Goal: Use online tool/utility: Utilize a website feature to perform a specific function

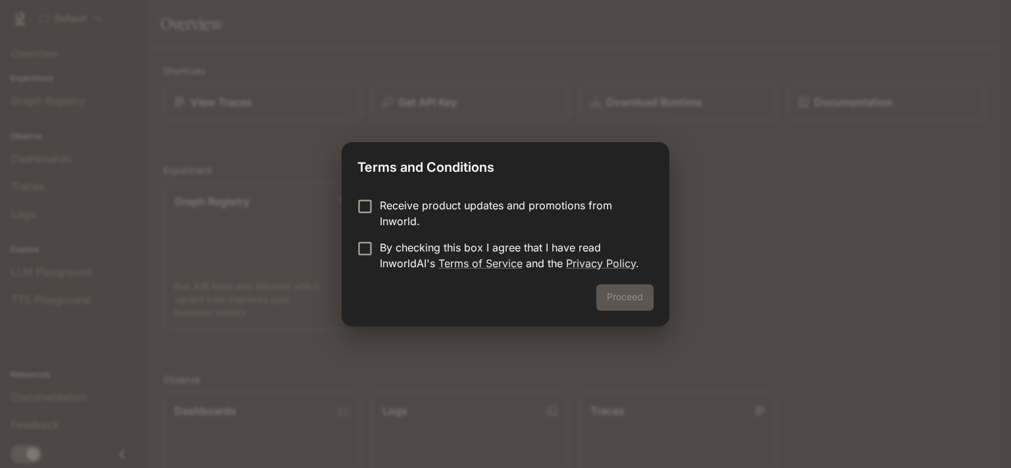
click at [624, 302] on div "Proceed" at bounding box center [506, 305] width 328 height 42
click at [635, 303] on button "Proceed" at bounding box center [625, 297] width 57 height 26
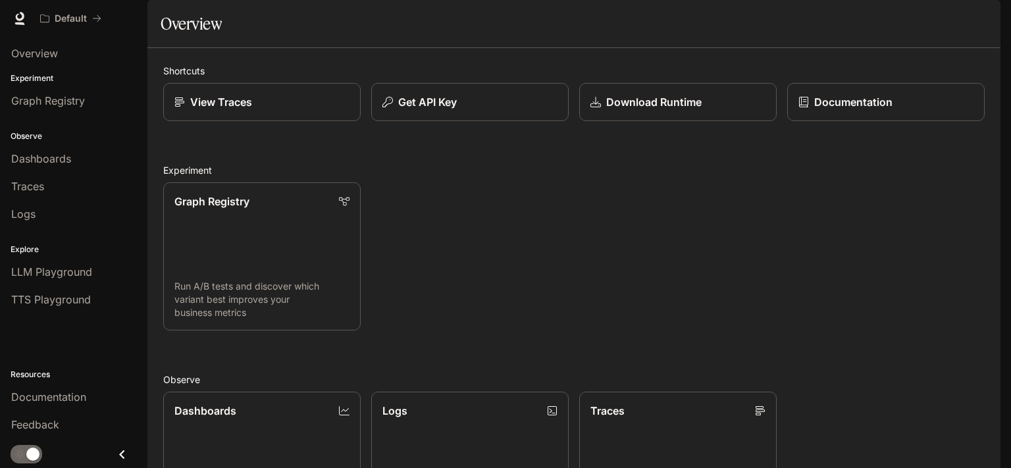
scroll to position [253, 0]
click at [14, 18] on icon at bounding box center [19, 18] width 13 height 13
click at [109, 22] on div "Default" at bounding box center [458, 18] width 849 height 26
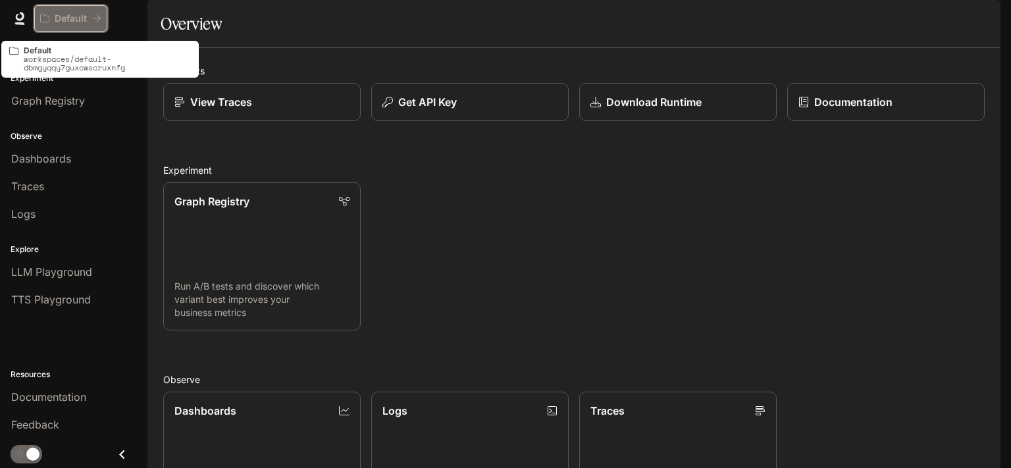
click at [96, 20] on icon "All workspaces" at bounding box center [96, 18] width 9 height 9
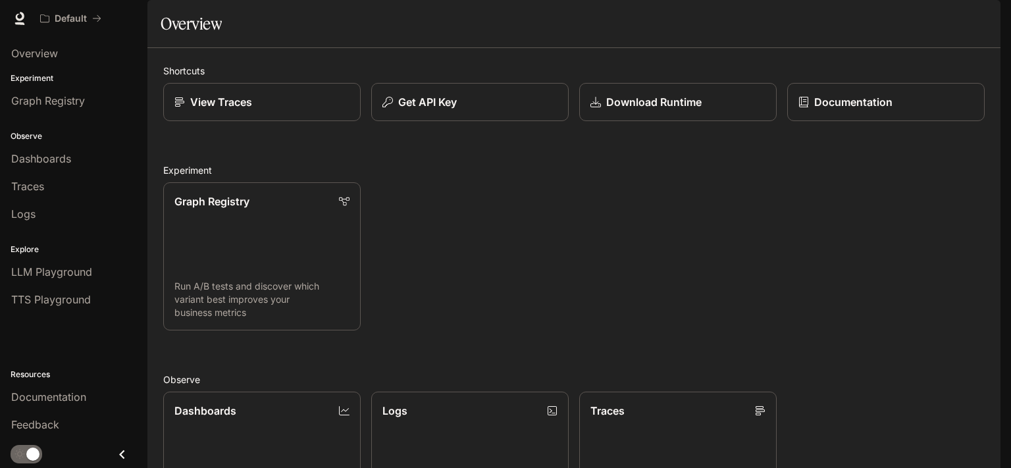
click at [125, 451] on icon "Close drawer" at bounding box center [122, 455] width 18 height 18
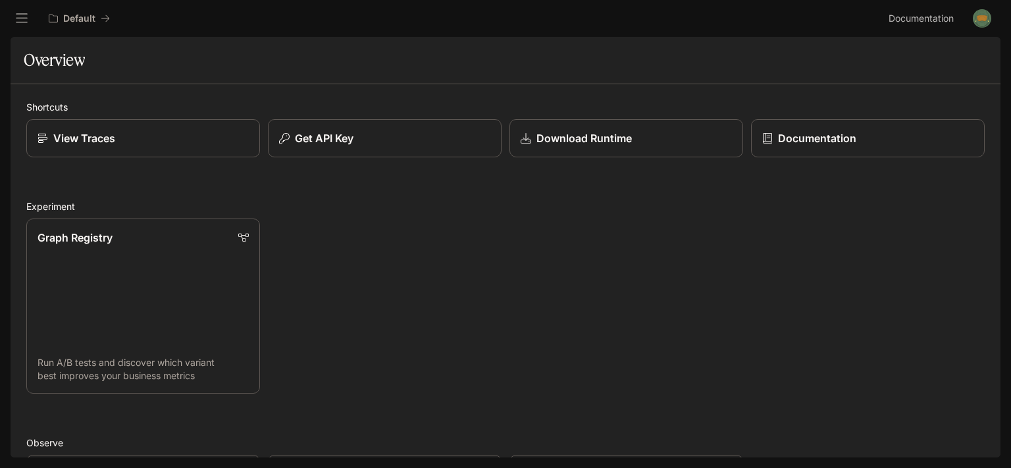
click at [17, 15] on icon "open drawer" at bounding box center [21, 18] width 13 height 13
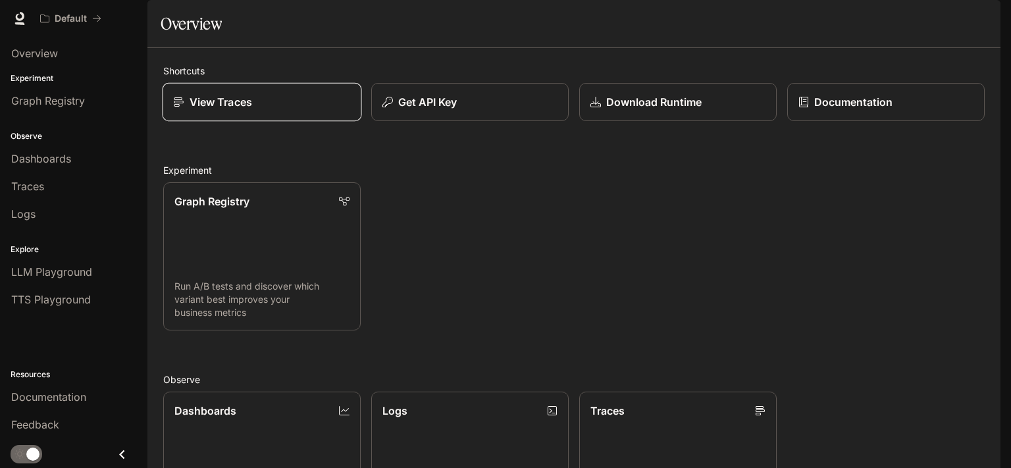
click at [190, 122] on link "View Traces" at bounding box center [263, 102] width 200 height 39
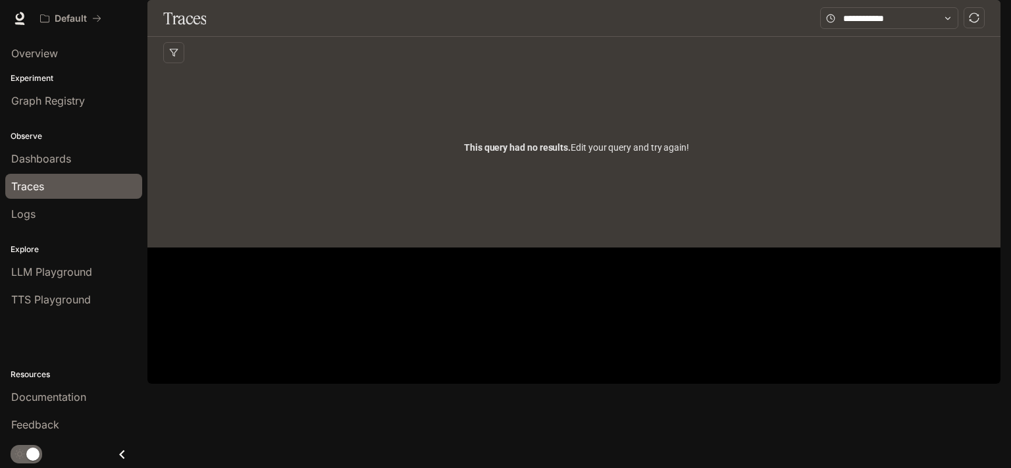
click at [926, 20] on span "Documentation" at bounding box center [921, 19] width 65 height 16
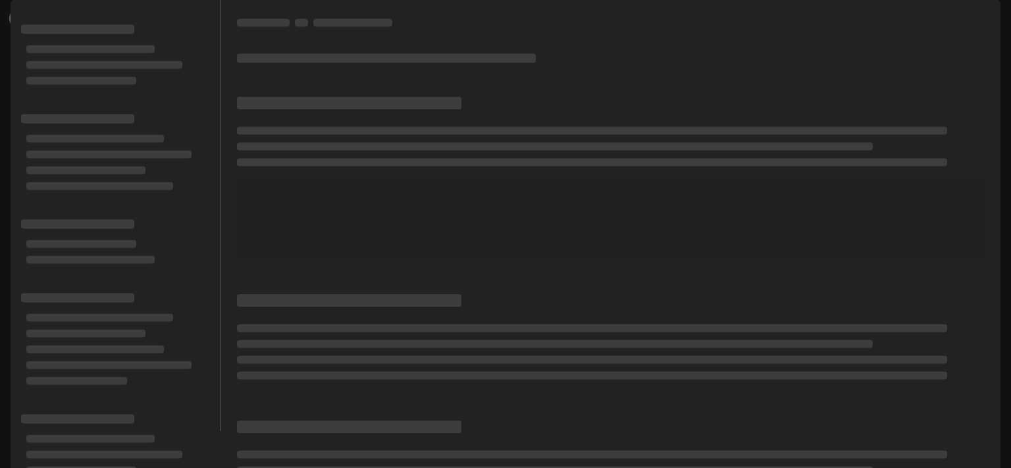
click at [14, 19] on icon at bounding box center [19, 18] width 13 height 13
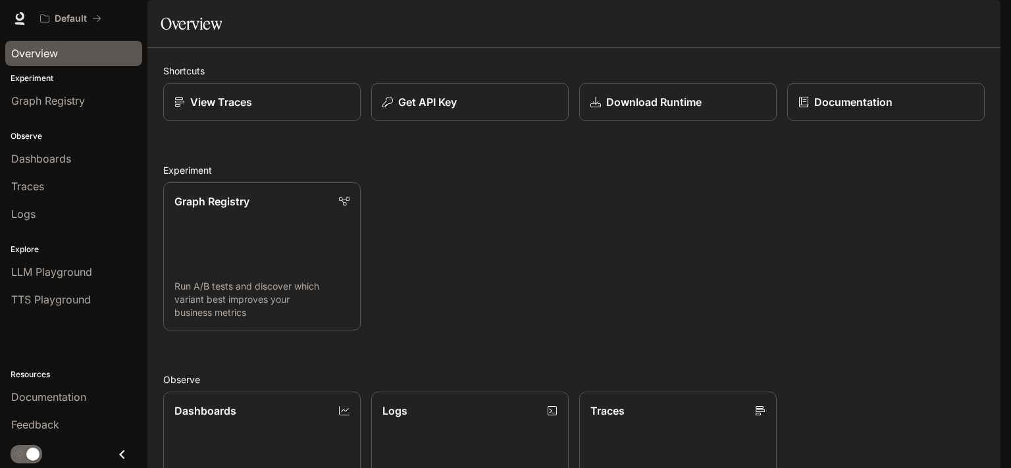
click at [43, 58] on span "Overview" at bounding box center [34, 53] width 47 height 16
click at [207, 110] on p "View Traces" at bounding box center [221, 102] width 63 height 16
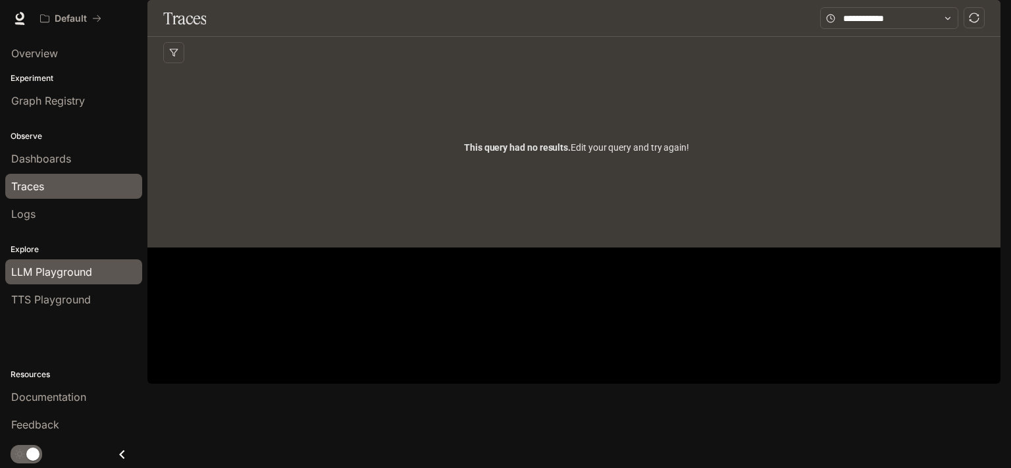
click at [43, 270] on span "LLM Playground" at bounding box center [51, 272] width 81 height 16
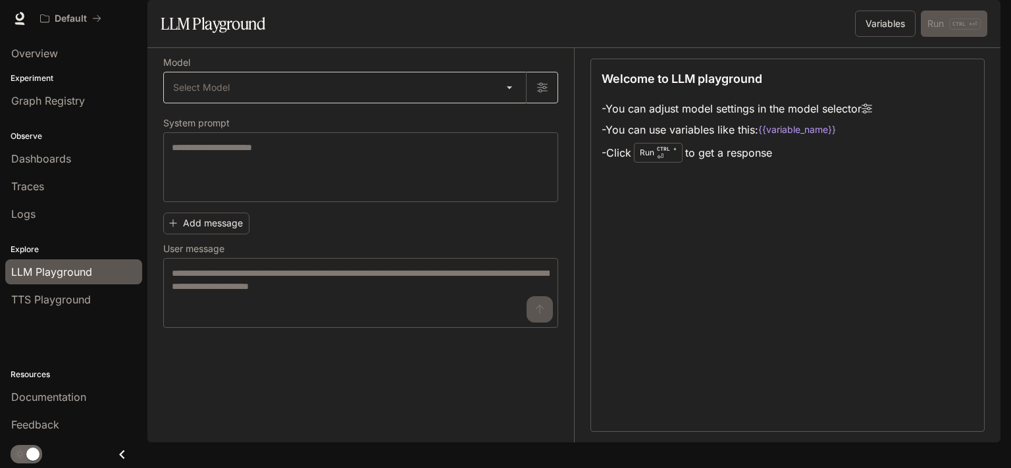
click at [245, 130] on body "Skip to main content Default Documentation Documentation Portal Overview Experi…" at bounding box center [505, 234] width 1011 height 468
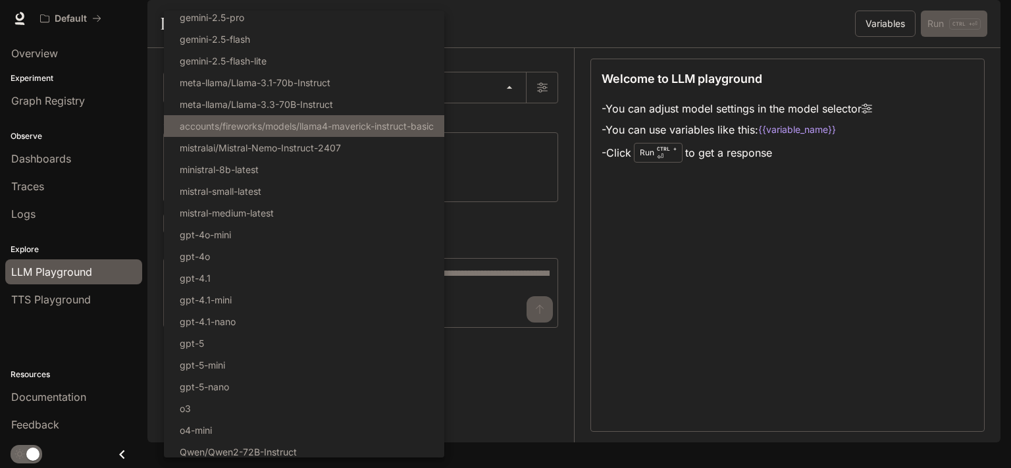
scroll to position [96, 0]
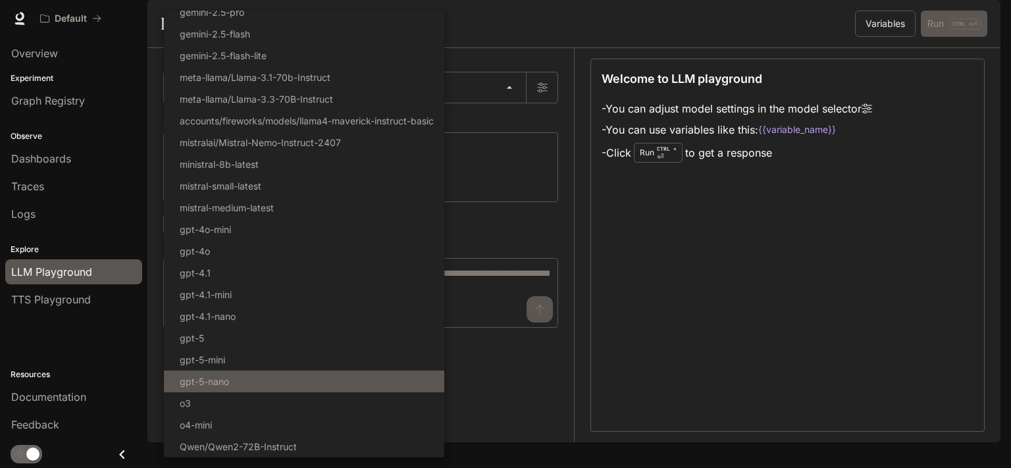
click at [230, 378] on li "gpt-5-nano" at bounding box center [304, 382] width 281 height 22
type input "**********"
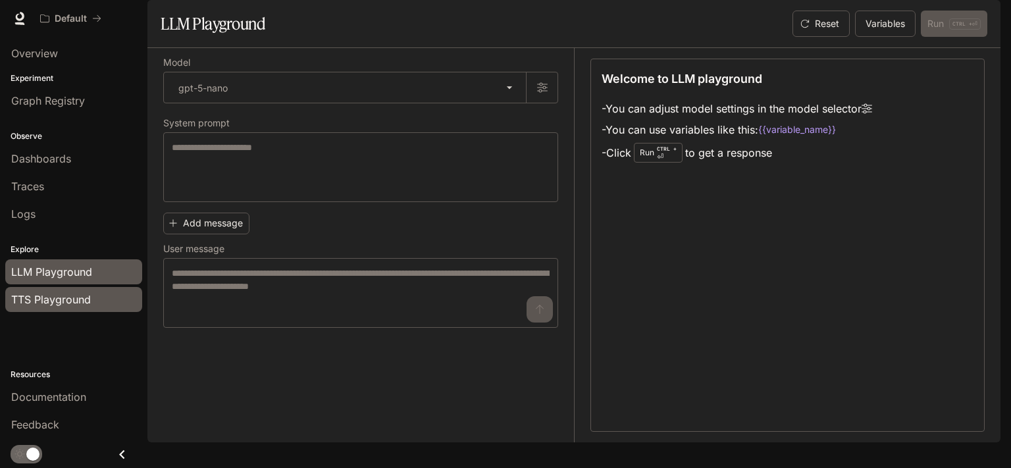
click at [67, 304] on span "TTS Playground" at bounding box center [51, 300] width 80 height 16
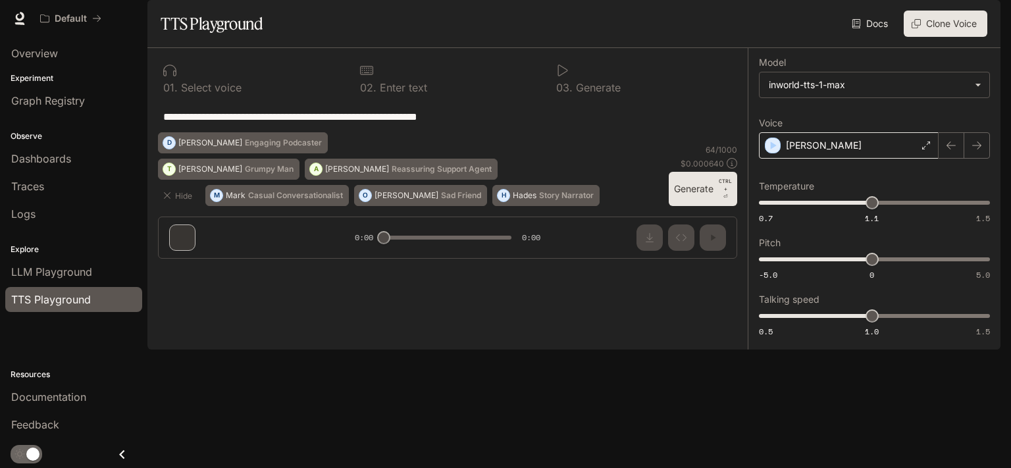
click at [834, 159] on div "Dennis" at bounding box center [849, 145] width 180 height 26
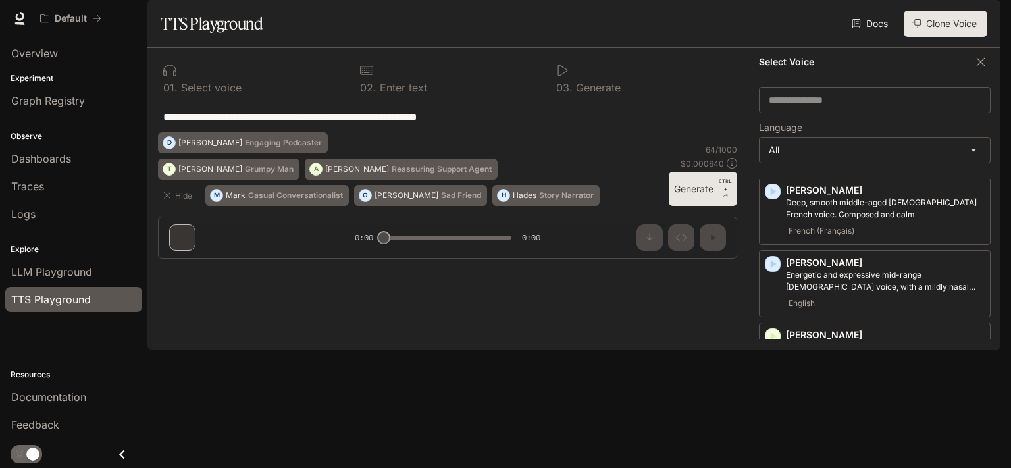
scroll to position [25, 0]
click at [825, 107] on input "text" at bounding box center [875, 100] width 230 height 13
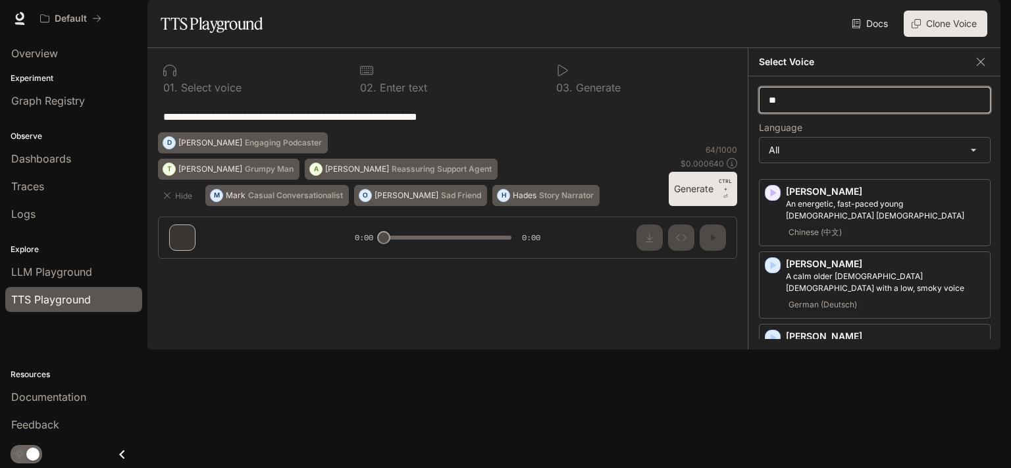
scroll to position [0, 0]
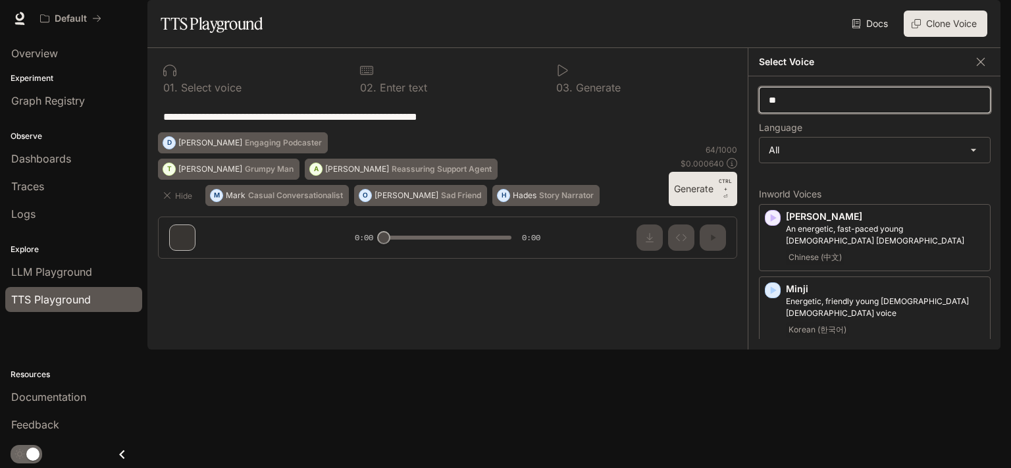
type input "*"
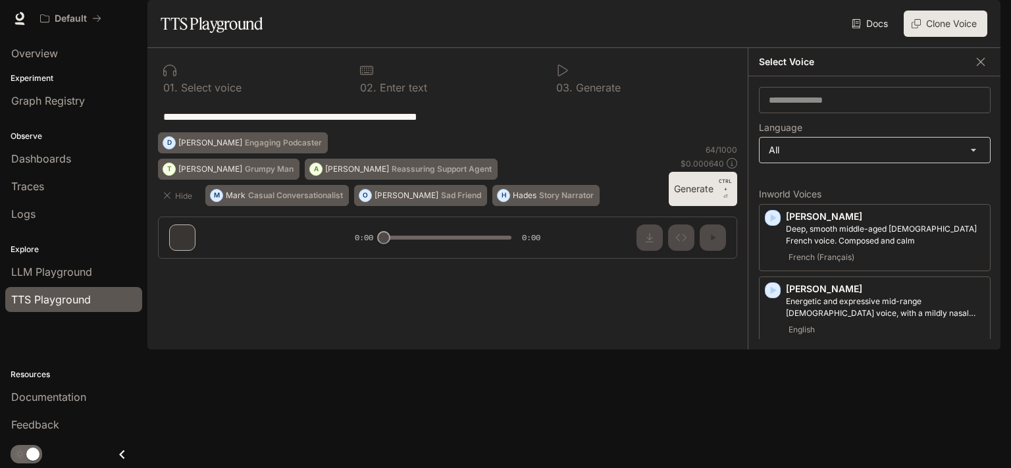
click at [832, 188] on body "**********" at bounding box center [505, 234] width 1011 height 468
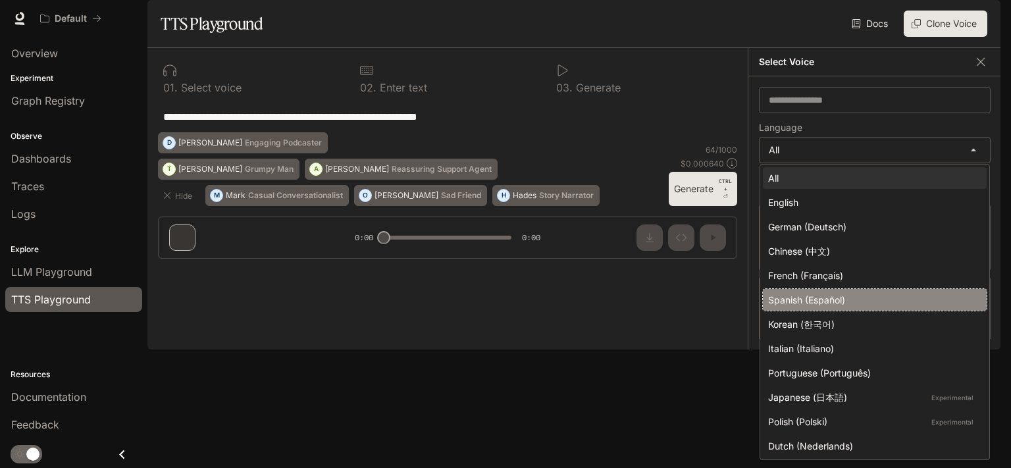
click at [820, 298] on div "Spanish (Español)" at bounding box center [872, 300] width 208 height 14
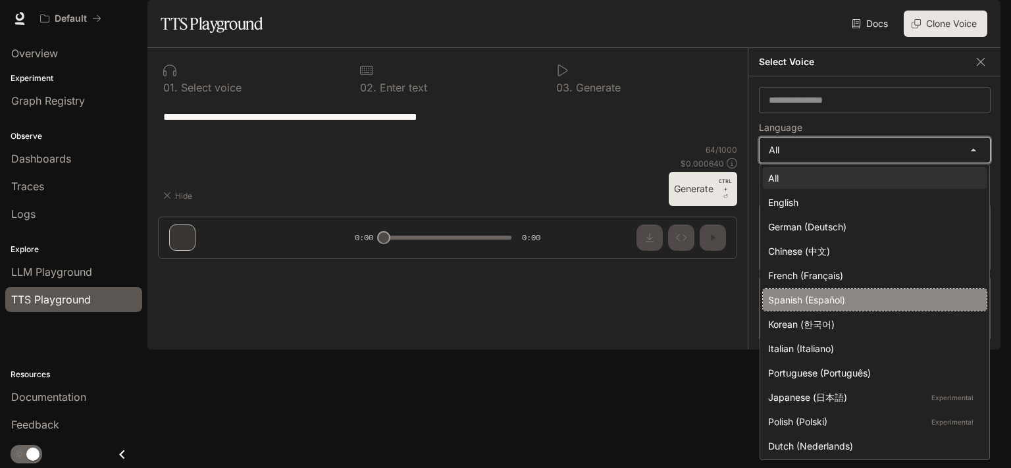
type input "*****"
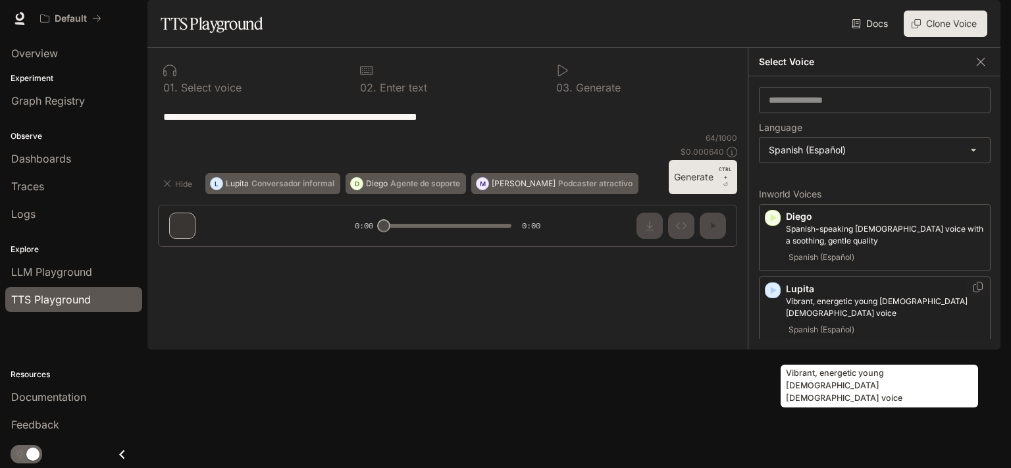
click at [826, 319] on p "Vibrant, energetic young Spanish-speaking female voice" at bounding box center [885, 308] width 199 height 24
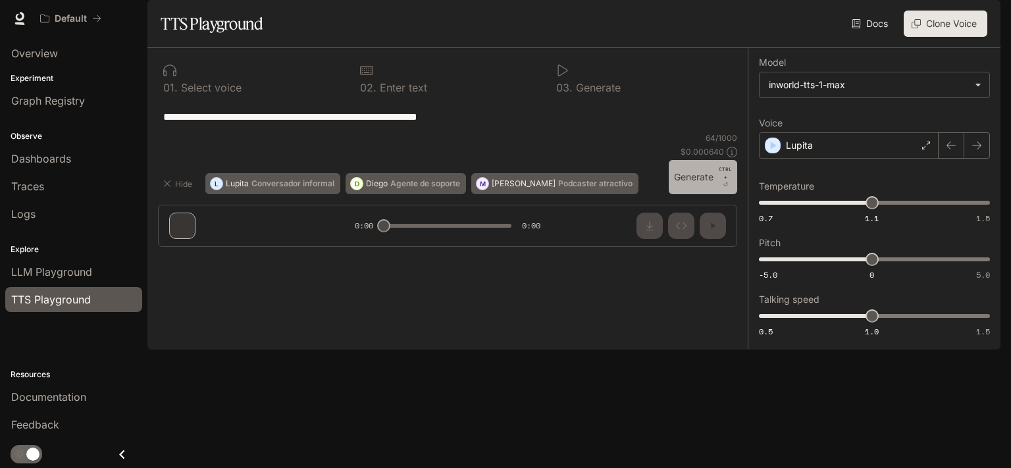
click at [702, 194] on button "Generate CTRL + ⏎" at bounding box center [703, 177] width 68 height 34
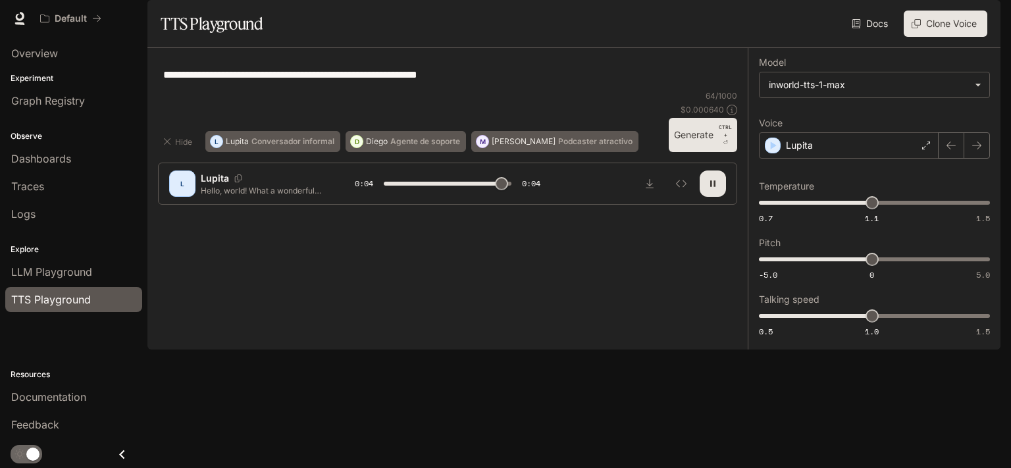
type input "*"
click at [488, 82] on textarea "**********" at bounding box center [447, 74] width 569 height 15
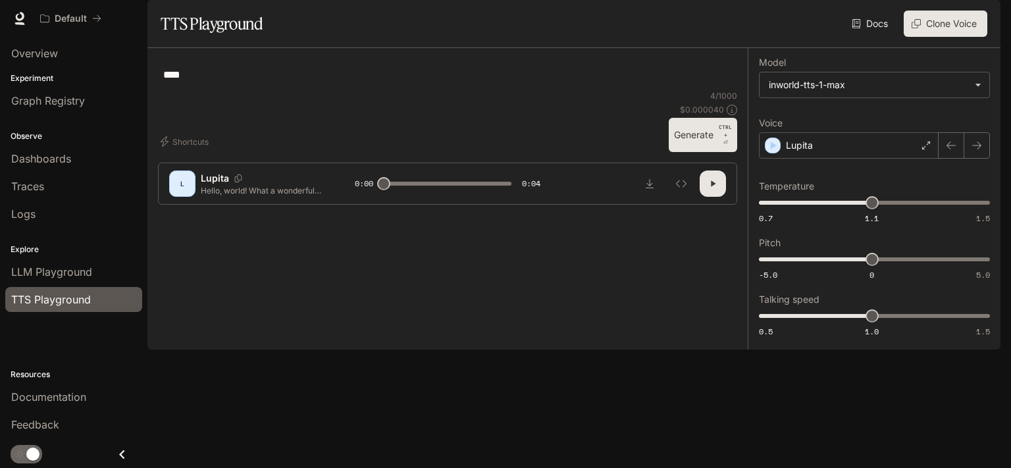
type textarea "****"
click at [714, 152] on button "Generate CTRL + ⏎" at bounding box center [703, 135] width 68 height 34
type input "*"
click at [386, 82] on textarea "****" at bounding box center [447, 74] width 569 height 15
type textarea "**********"
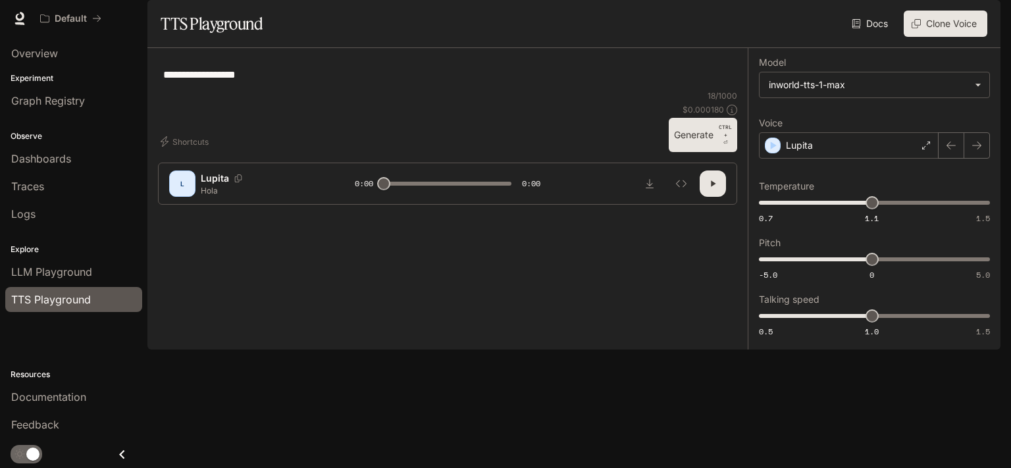
click at [702, 152] on button "Generate CTRL + ⏎" at bounding box center [703, 135] width 68 height 34
click at [683, 189] on icon "Inspect" at bounding box center [681, 183] width 11 height 11
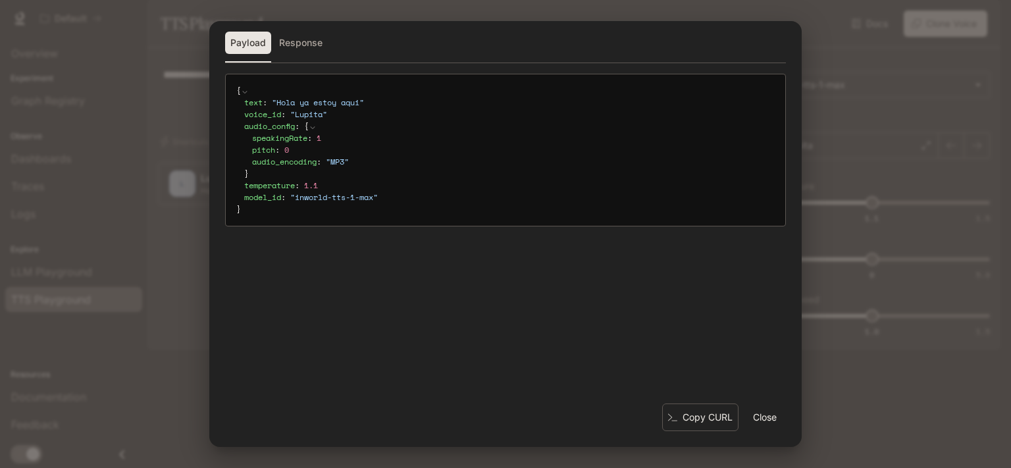
click at [756, 418] on button "Close" at bounding box center [765, 417] width 42 height 26
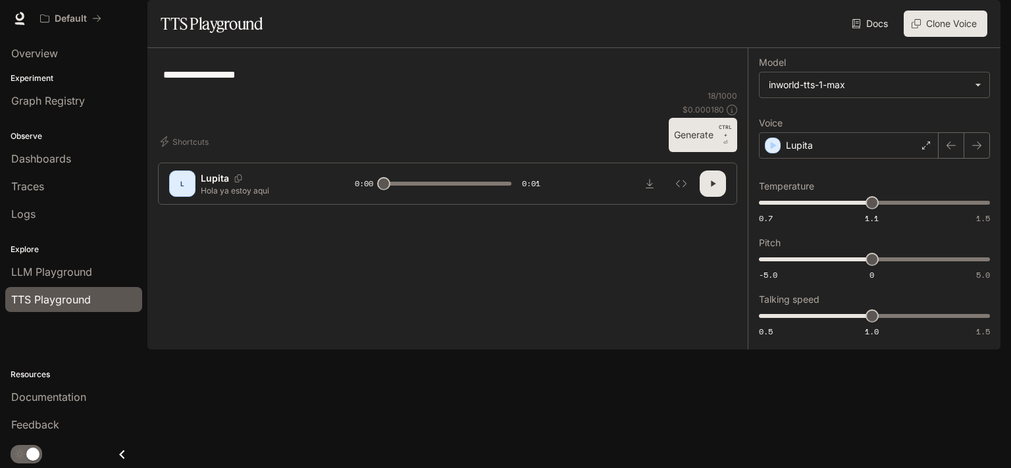
click at [713, 189] on icon "button" at bounding box center [713, 183] width 11 height 11
type input "*"
click at [78, 54] on div "Overview" at bounding box center [73, 53] width 125 height 16
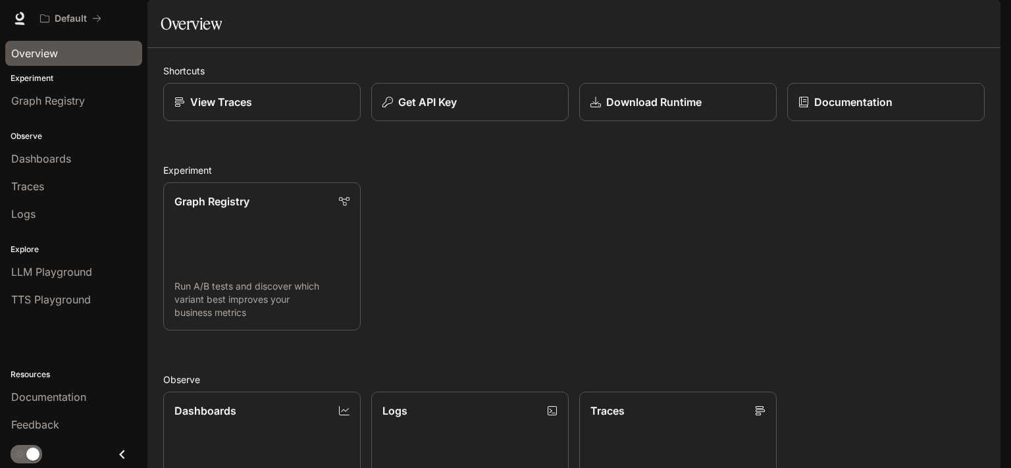
click at [78, 38] on div "Overview" at bounding box center [73, 53] width 147 height 33
click at [14, 13] on icon at bounding box center [19, 18] width 13 height 13
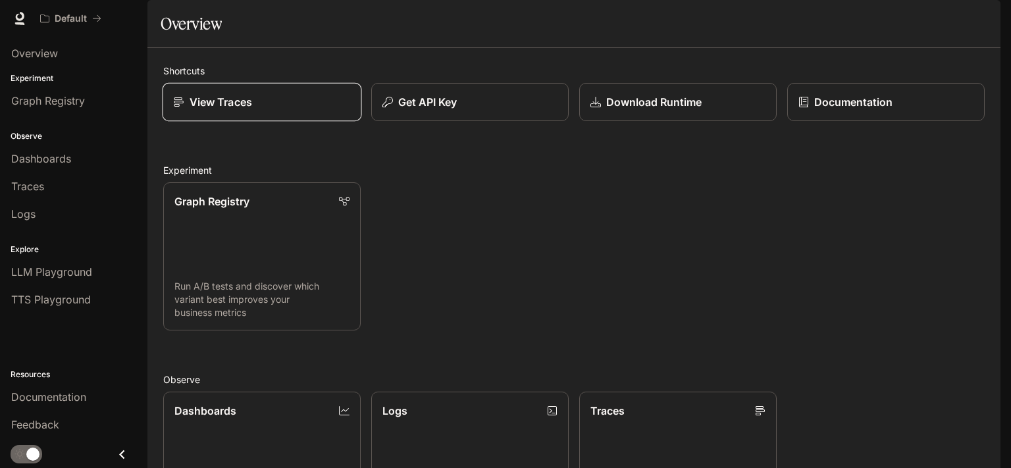
click at [342, 122] on link "View Traces" at bounding box center [263, 102] width 200 height 39
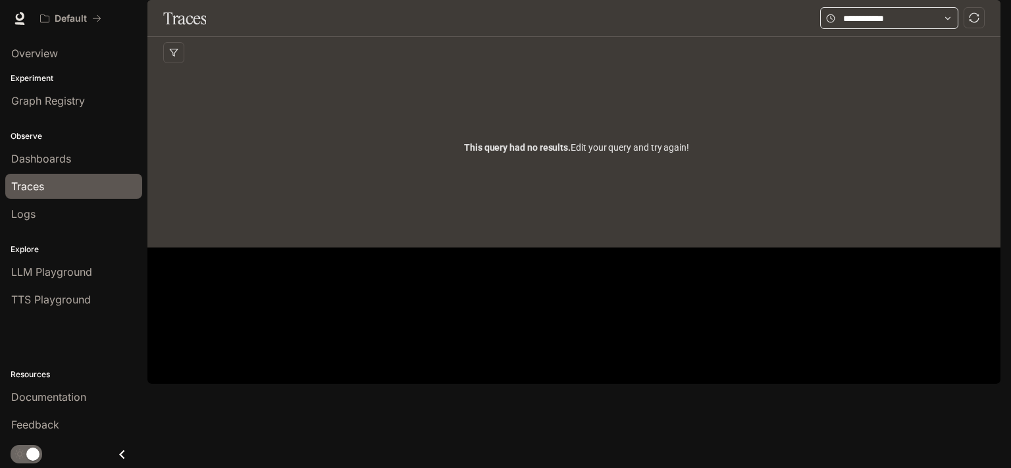
click at [936, 29] on span at bounding box center [889, 18] width 138 height 22
click at [984, 23] on img "button" at bounding box center [982, 18] width 18 height 18
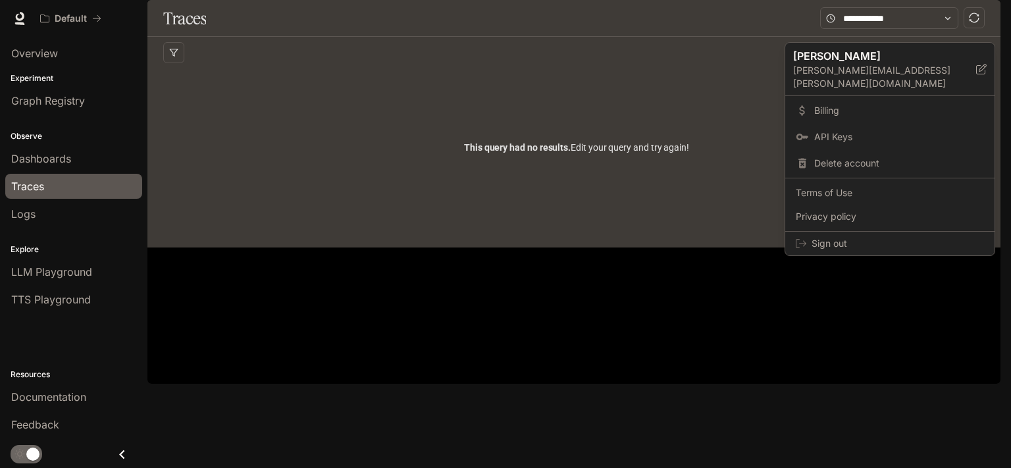
click at [43, 46] on div at bounding box center [505, 234] width 1011 height 468
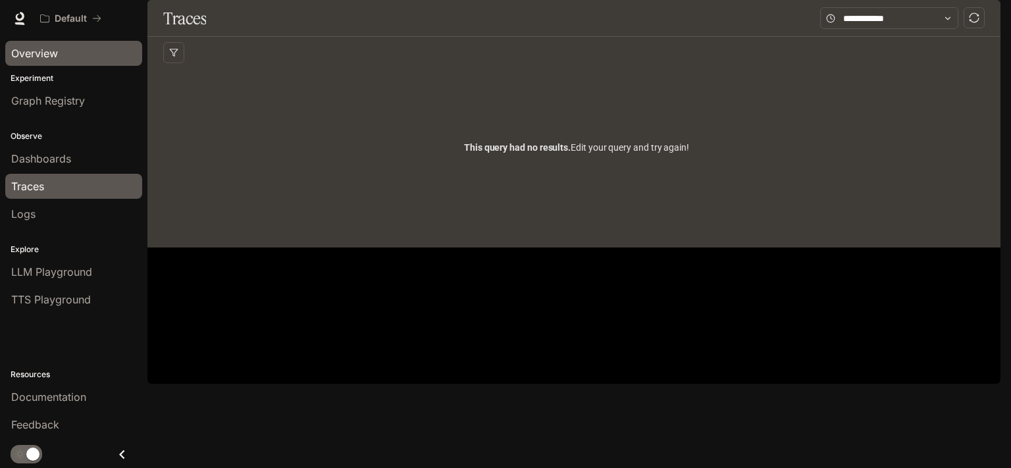
click at [43, 64] on link "Overview" at bounding box center [73, 53] width 137 height 25
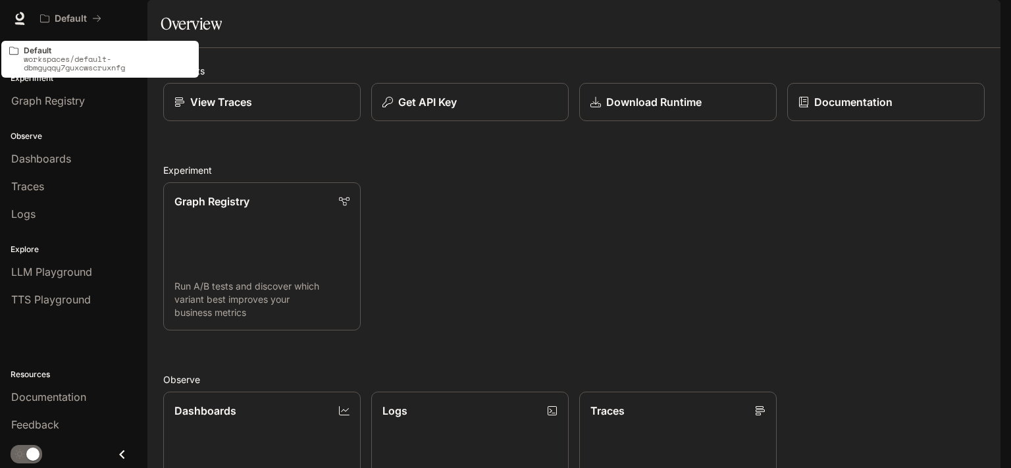
click at [17, 54] on icon at bounding box center [13, 50] width 9 height 9
click at [63, 65] on p "workspaces/default-dbmgyqqy7guxcwscruxnfg" at bounding box center [107, 63] width 167 height 17
click at [74, 61] on p "workspaces/default-dbmgyqqy7guxcwscruxnfg" at bounding box center [107, 63] width 167 height 17
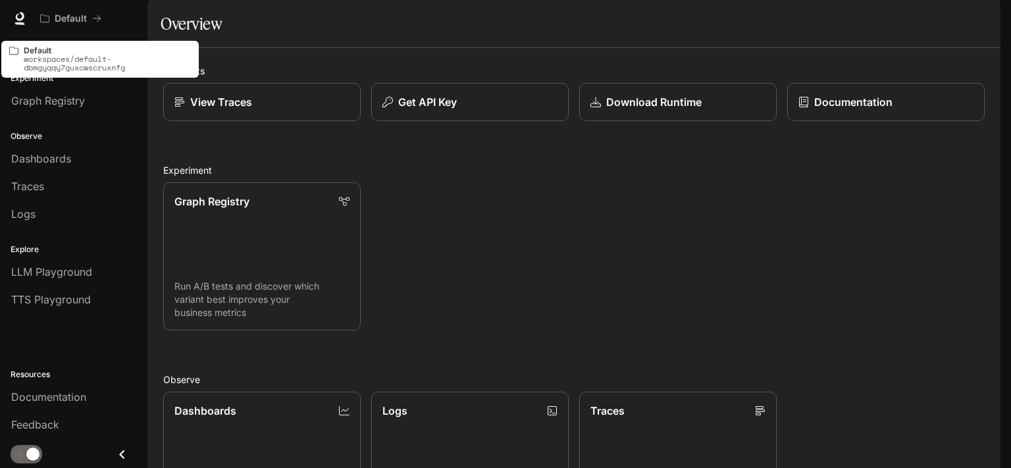
click at [74, 61] on p "workspaces/default-dbmgyqqy7guxcwscruxnfg" at bounding box center [107, 63] width 167 height 17
click at [65, 67] on p "workspaces/default-dbmgyqqy7guxcwscruxnfg" at bounding box center [107, 63] width 167 height 17
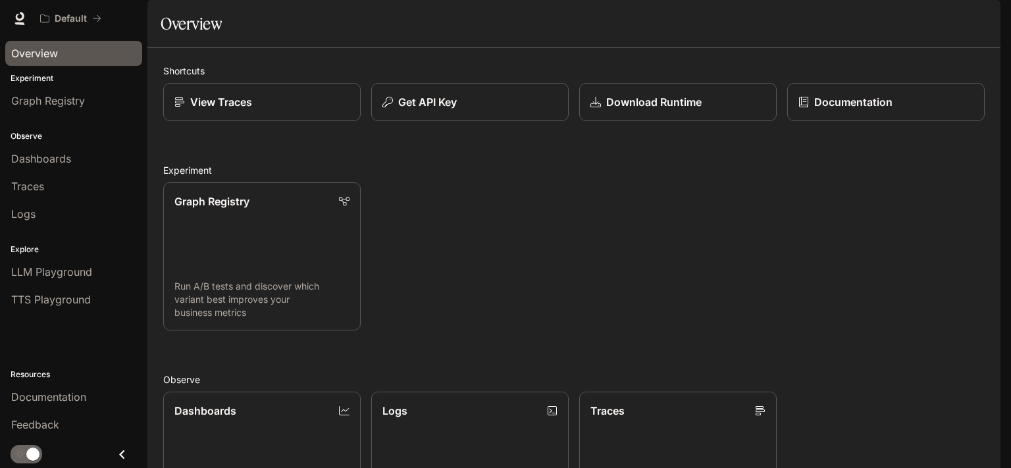
click at [300, 48] on section "Overview" at bounding box center [573, 24] width 853 height 48
click at [74, 163] on div "Dashboards" at bounding box center [73, 159] width 125 height 16
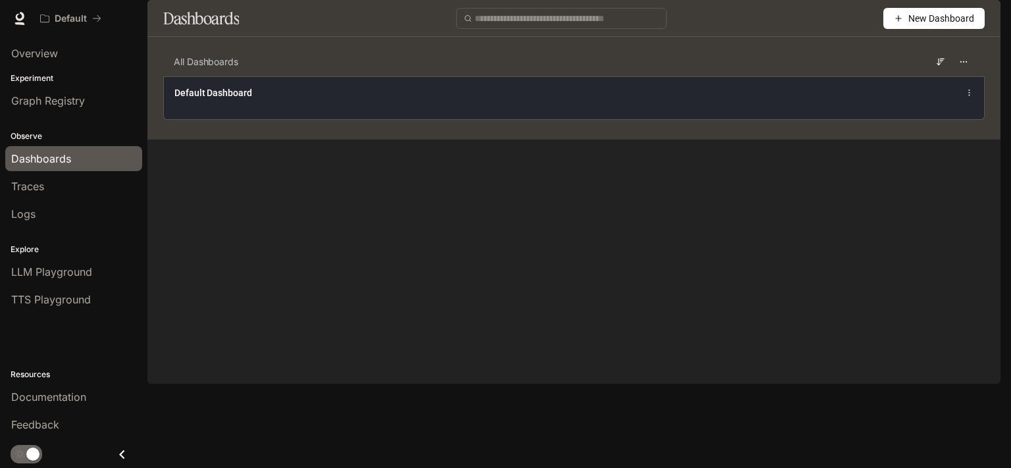
click at [241, 99] on span "Default Dashboard" at bounding box center [213, 92] width 78 height 13
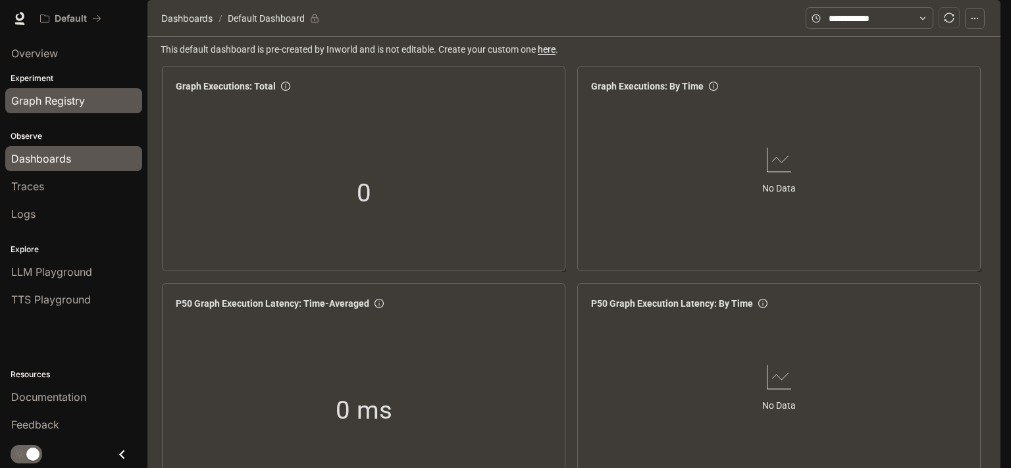
click at [37, 105] on span "Graph Registry" at bounding box center [48, 101] width 74 height 16
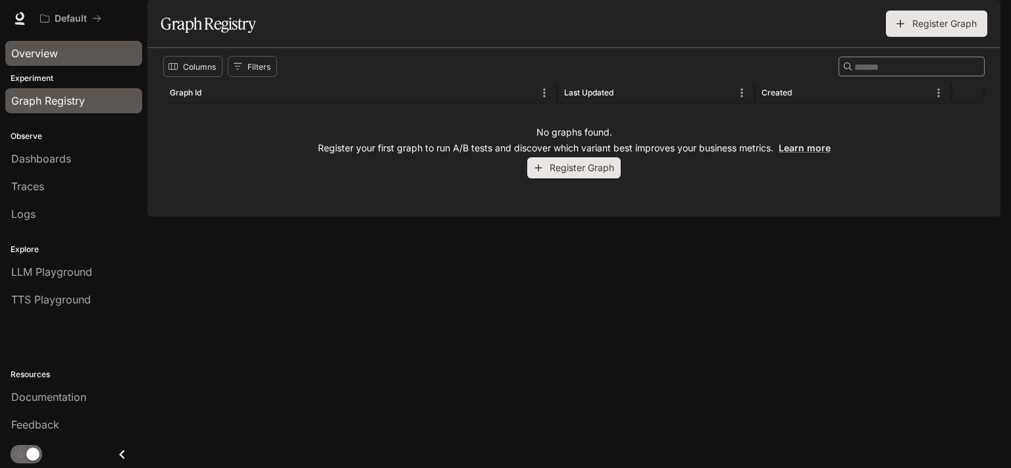
drag, startPoint x: 38, startPoint y: 61, endPoint x: 43, endPoint y: 51, distance: 11.5
click at [30, 56] on span "Overview" at bounding box center [34, 53] width 47 height 16
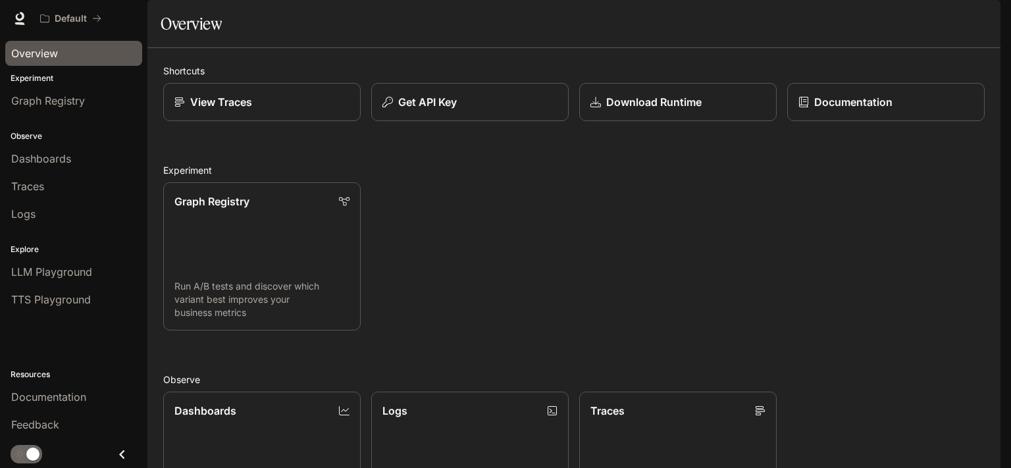
click at [30, 56] on span "Overview" at bounding box center [34, 53] width 47 height 16
click at [183, 17] on div "Default" at bounding box center [458, 18] width 849 height 26
drag, startPoint x: 143, startPoint y: 24, endPoint x: 134, endPoint y: 26, distance: 9.6
click at [134, 26] on div "Default" at bounding box center [458, 18] width 849 height 26
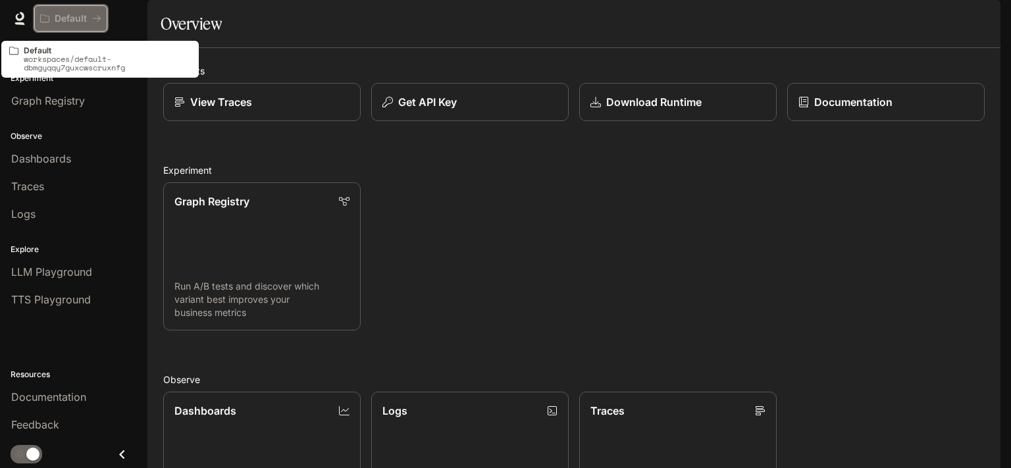
click at [97, 21] on icon "All workspaces" at bounding box center [96, 18] width 9 height 9
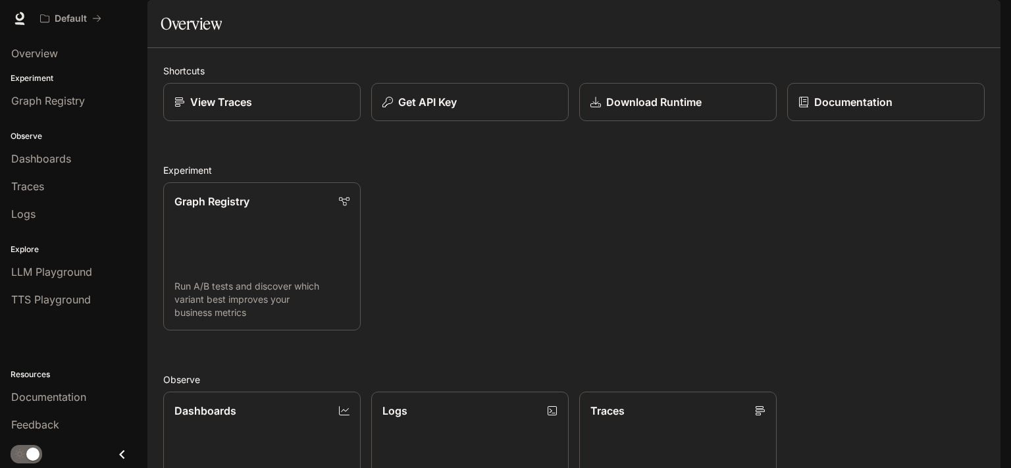
drag, startPoint x: 213, startPoint y: 16, endPoint x: 259, endPoint y: 13, distance: 46.8
click at [242, 13] on div "Default" at bounding box center [458, 18] width 849 height 26
click at [939, 20] on span "Documentation" at bounding box center [921, 19] width 65 height 16
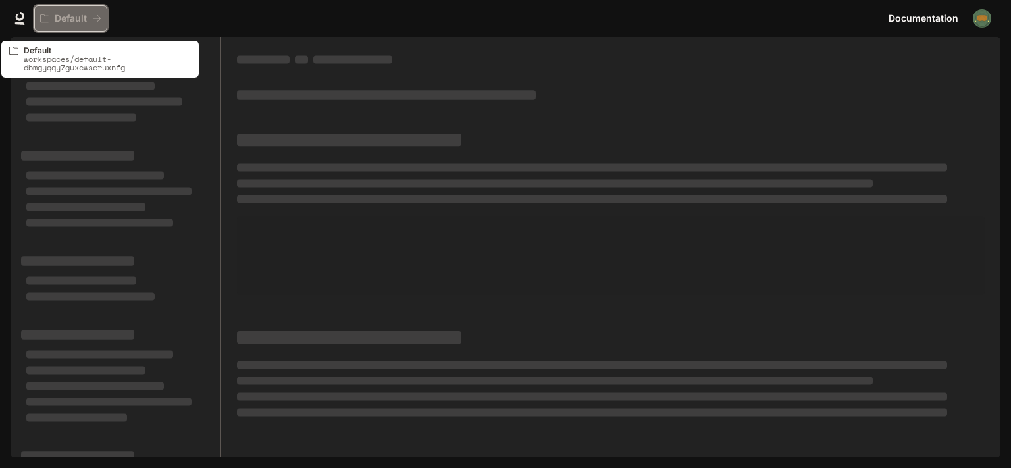
click at [89, 20] on div "Default" at bounding box center [66, 18] width 52 height 11
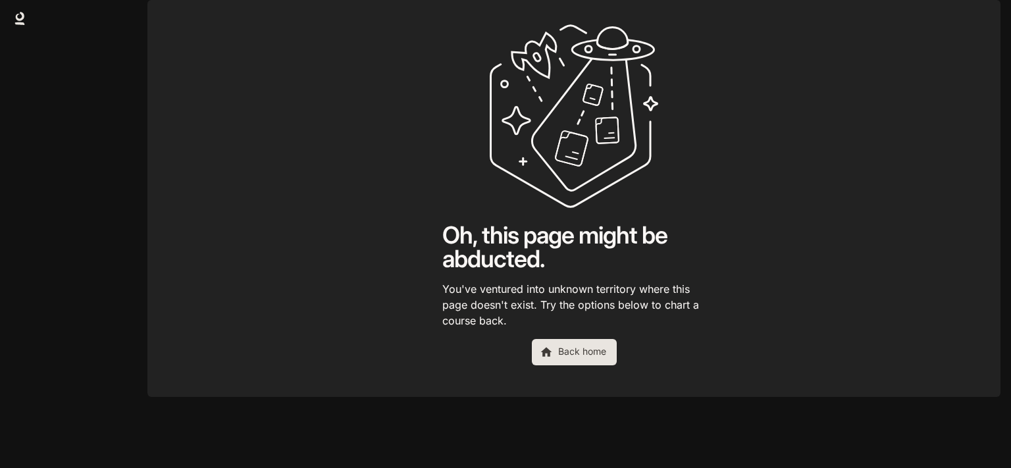
click at [564, 365] on link "Back home" at bounding box center [574, 352] width 85 height 26
